Goal: Find specific page/section: Find specific page/section

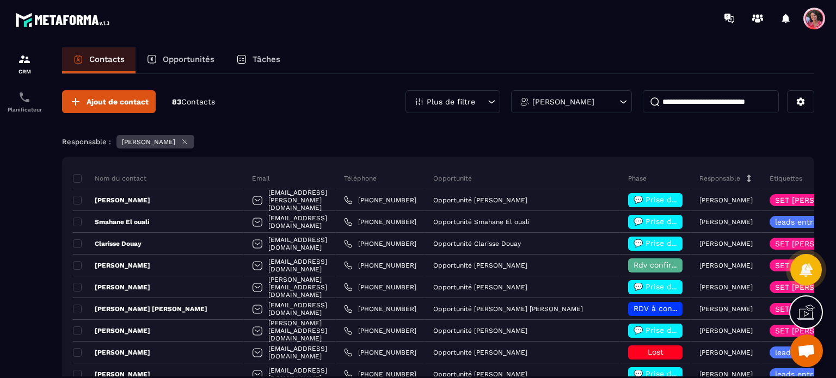
scroll to position [2823, 0]
click at [564, 102] on p "[PERSON_NAME]" at bounding box center [563, 102] width 62 height 8
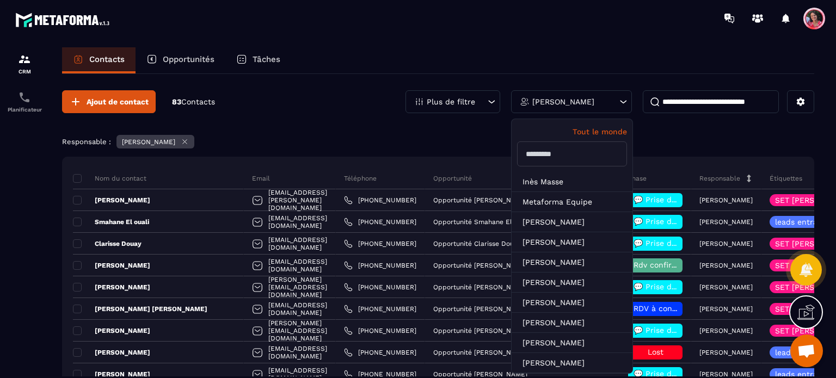
click at [691, 101] on input at bounding box center [711, 101] width 136 height 23
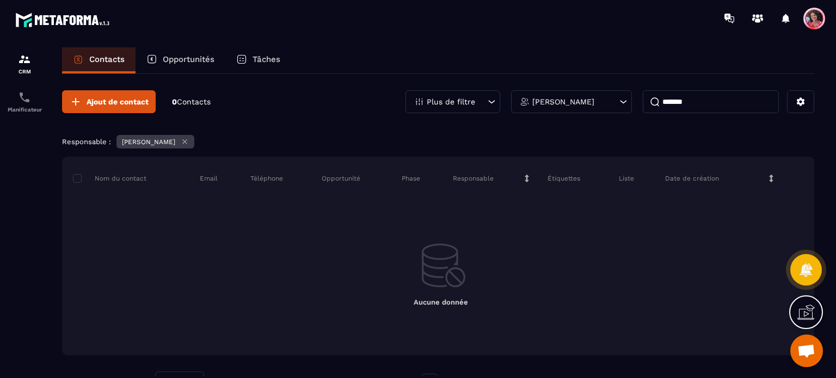
click at [577, 103] on p "[PERSON_NAME]" at bounding box center [563, 102] width 62 height 8
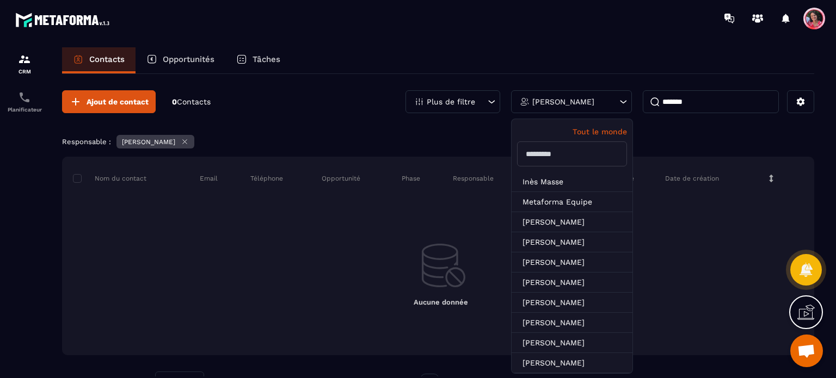
click at [604, 131] on p "Tout le monde" at bounding box center [572, 131] width 110 height 9
click at [184, 141] on icon at bounding box center [185, 142] width 8 height 8
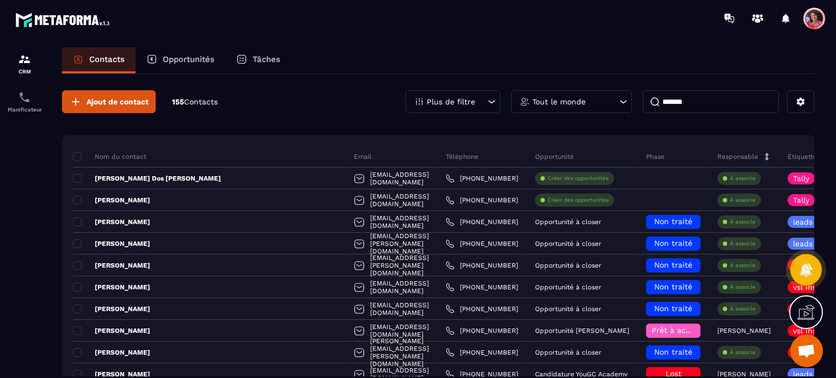
click at [723, 99] on input "*******" at bounding box center [711, 101] width 136 height 23
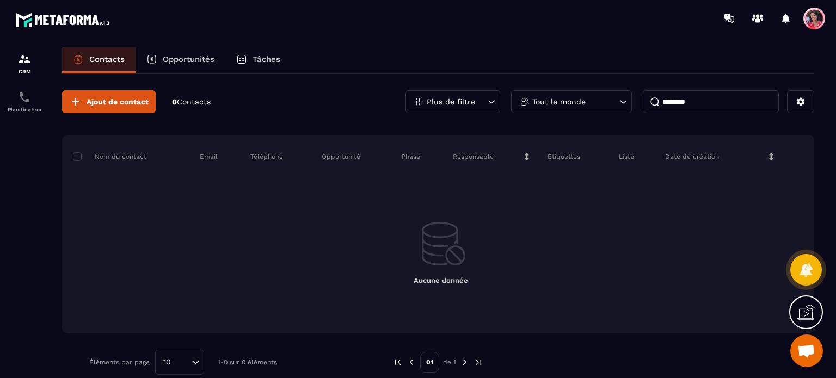
type input "*******"
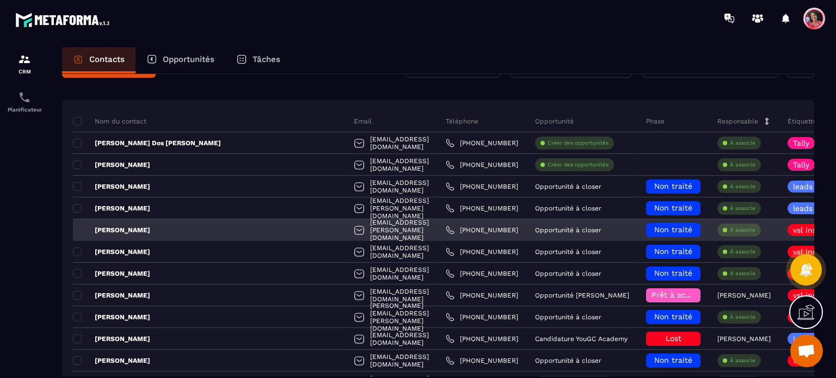
scroll to position [54, 0]
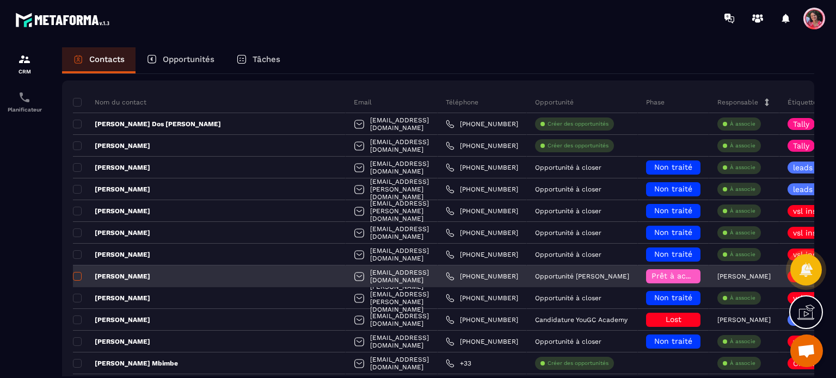
click at [75, 274] on span at bounding box center [77, 276] width 9 height 9
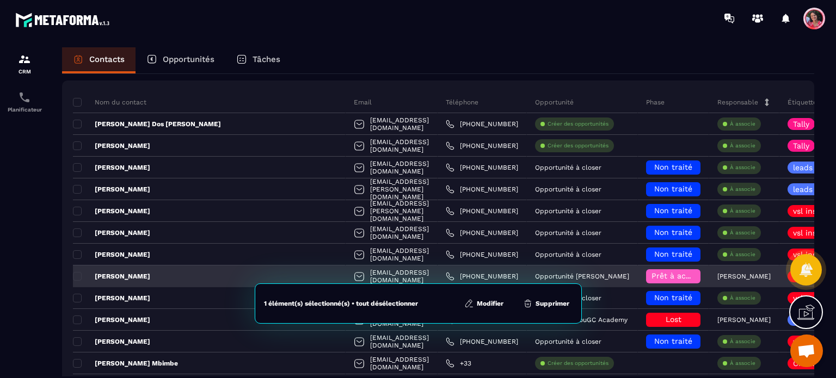
click at [148, 267] on div "[PERSON_NAME]" at bounding box center [209, 277] width 273 height 22
